Goal: Information Seeking & Learning: Learn about a topic

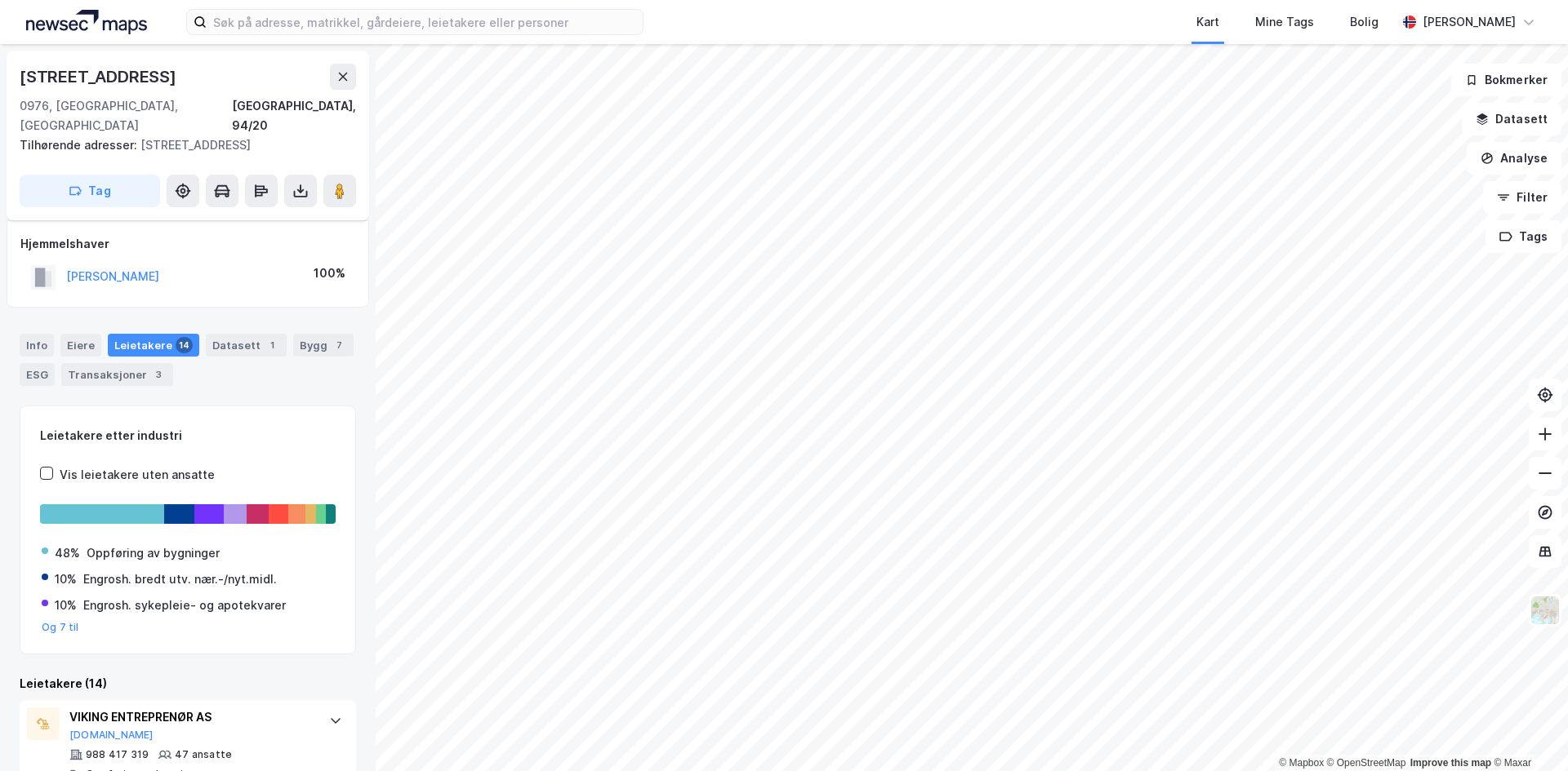
scroll to position [81, 0]
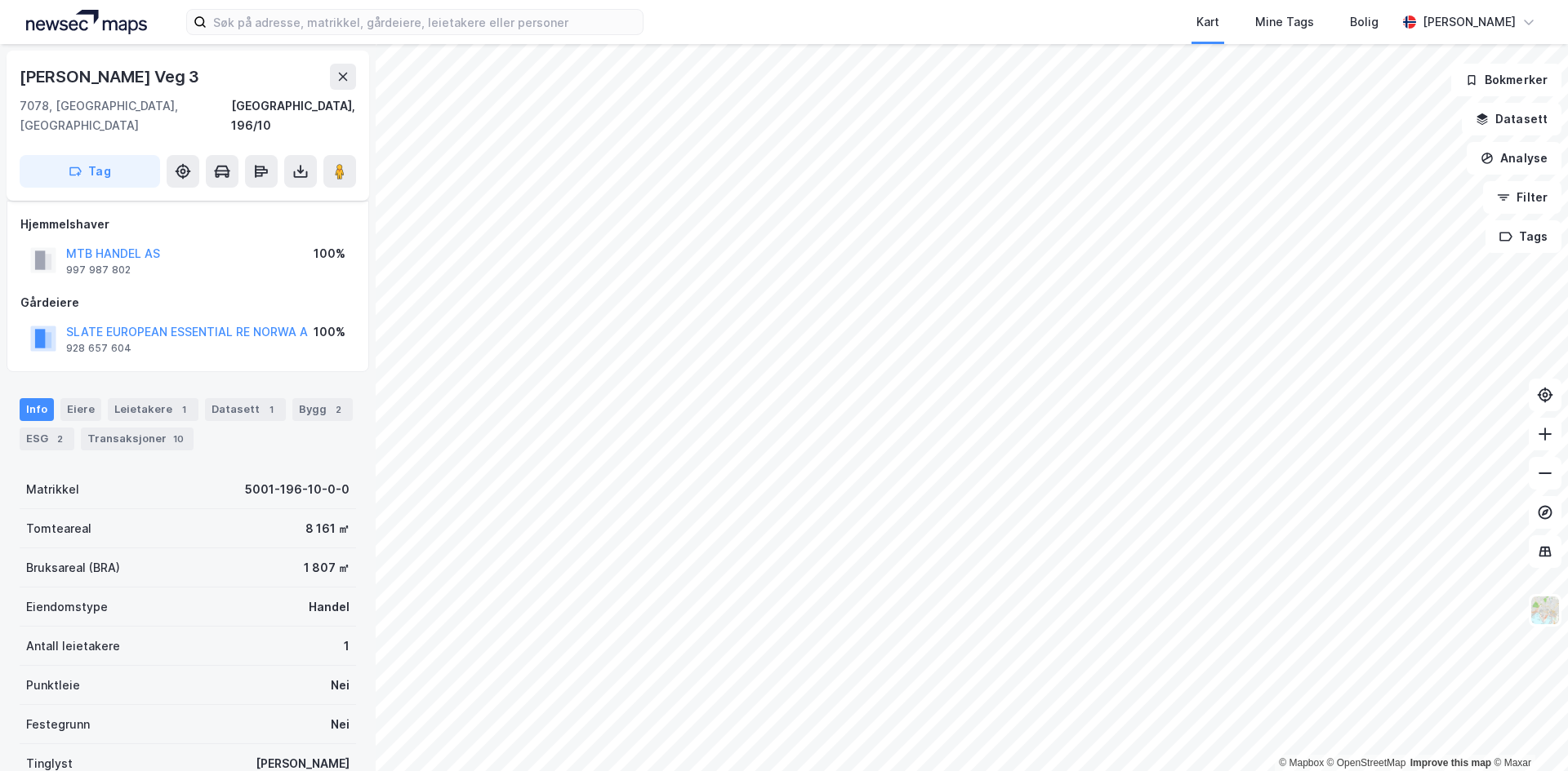
scroll to position [117, 0]
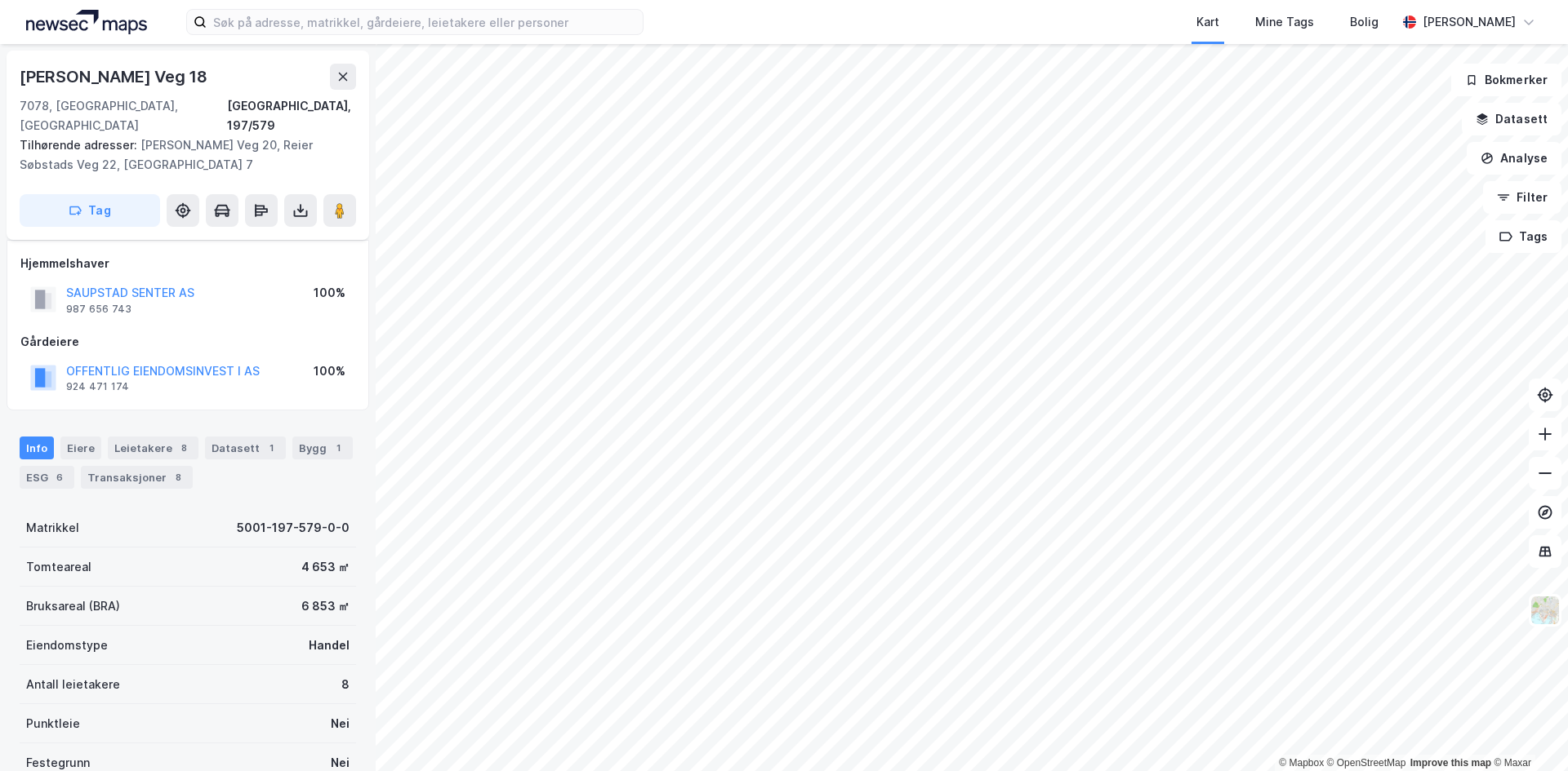
scroll to position [117, 0]
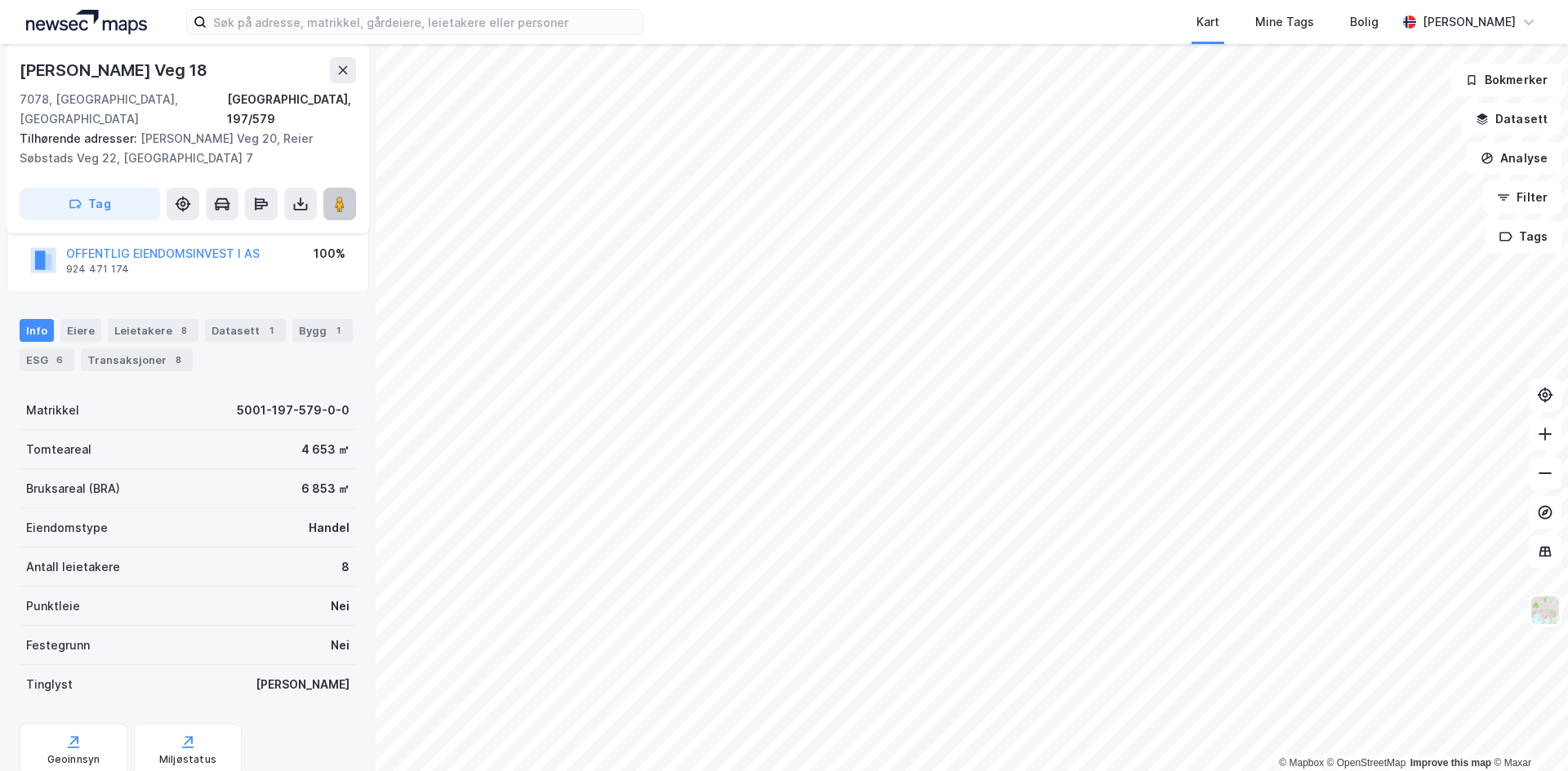
click at [336, 195] on image at bounding box center [340, 203] width 10 height 16
click at [341, 193] on button at bounding box center [340, 204] width 33 height 33
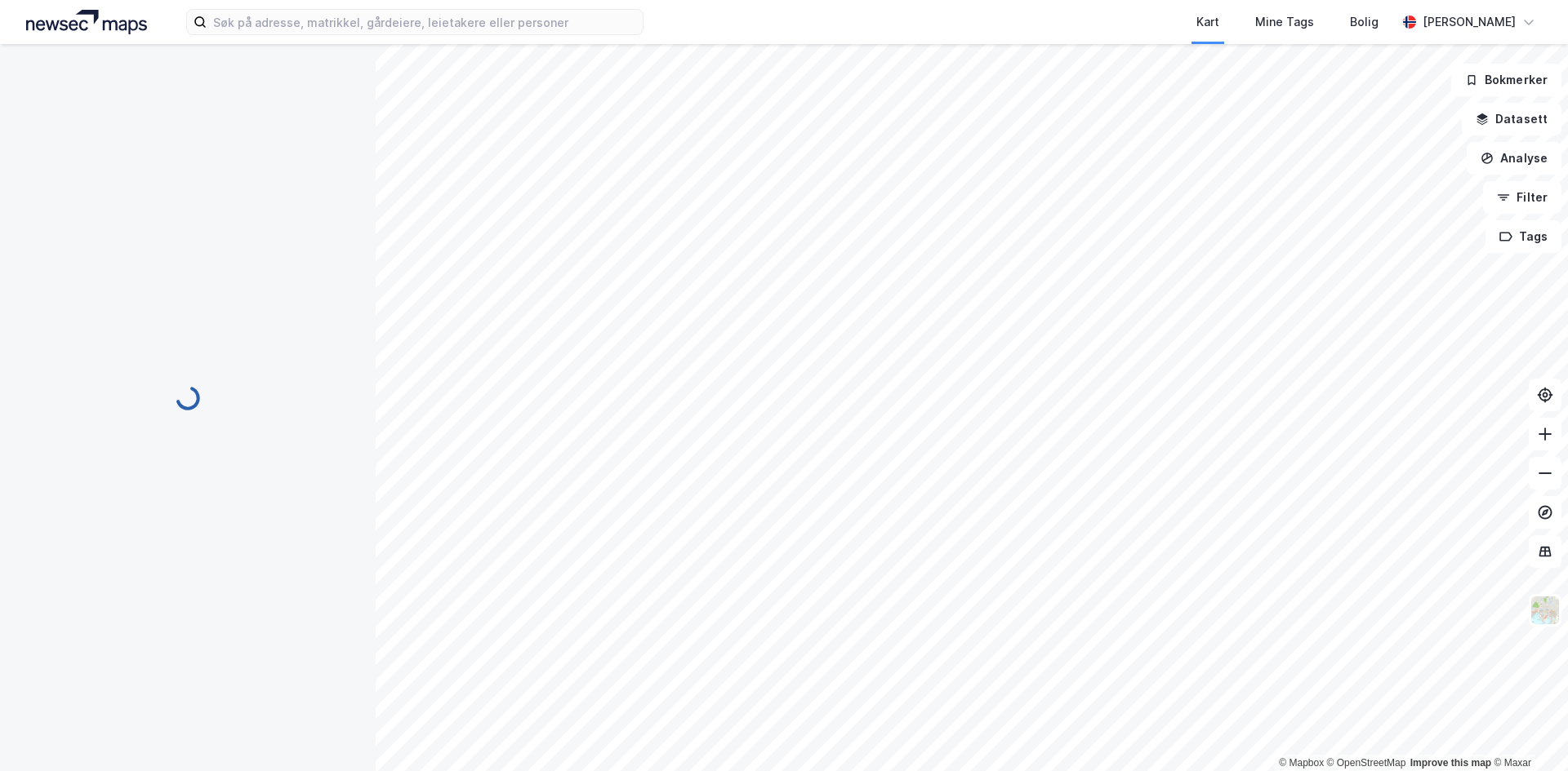
scroll to position [117, 0]
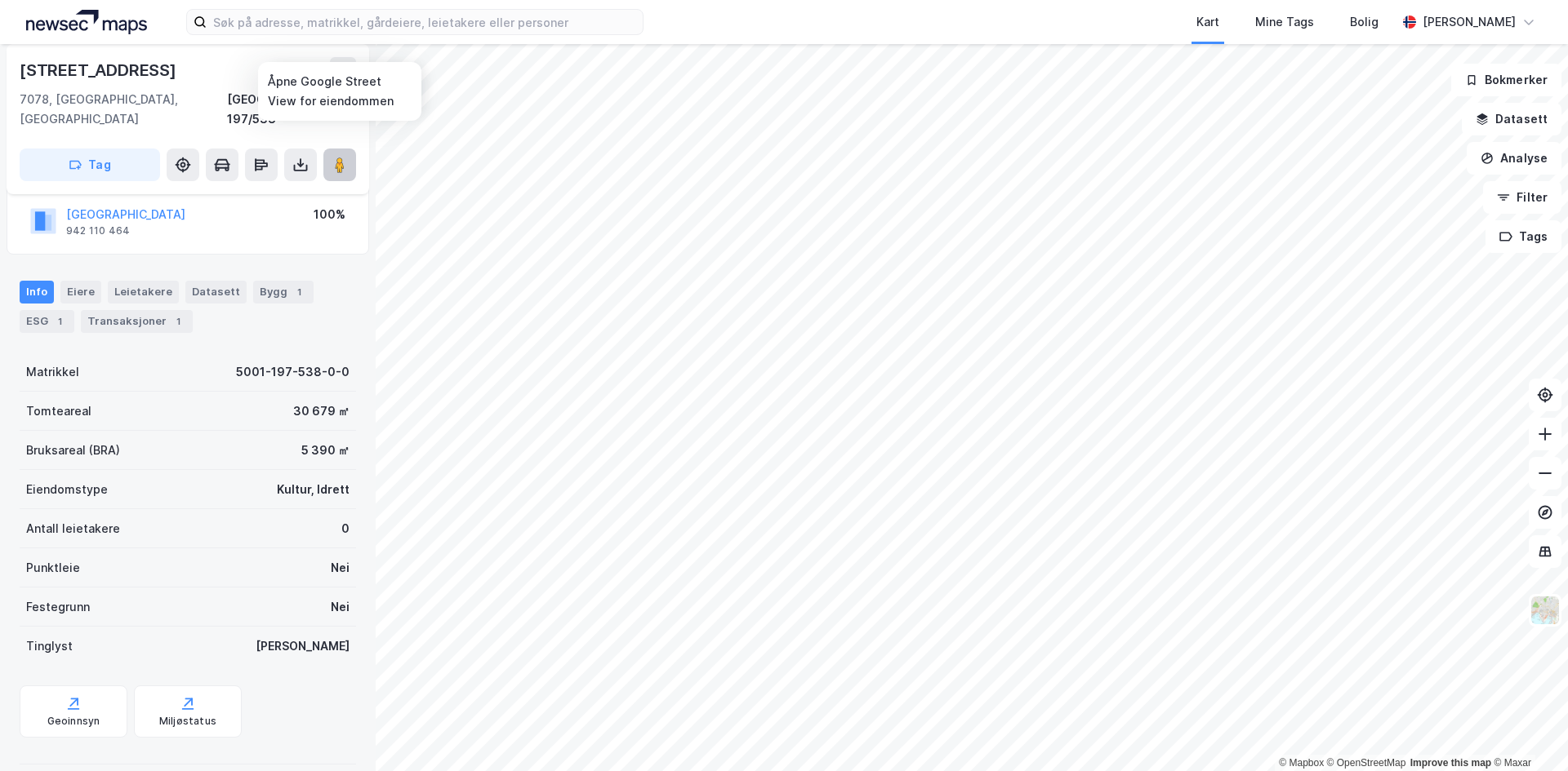
click at [333, 157] on icon at bounding box center [340, 164] width 16 height 16
click at [347, 71] on icon at bounding box center [343, 70] width 13 height 13
